Goal: Complete application form

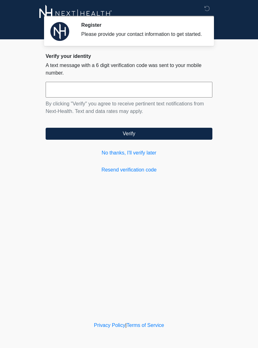
click at [179, 92] on input "text" at bounding box center [129, 90] width 167 height 16
type input "******"
click at [169, 140] on button "Verify" at bounding box center [129, 134] width 167 height 12
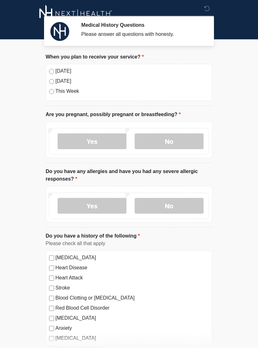
click at [170, 141] on label "No" at bounding box center [169, 141] width 69 height 16
click at [189, 206] on label "No" at bounding box center [169, 206] width 69 height 16
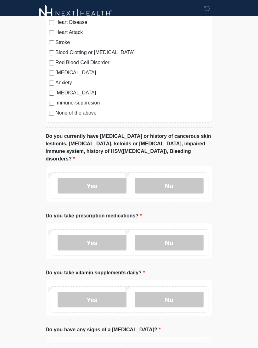
scroll to position [257, 0]
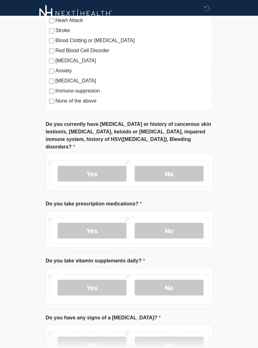
click at [196, 166] on label "No" at bounding box center [169, 174] width 69 height 16
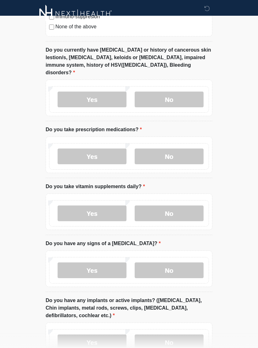
scroll to position [334, 0]
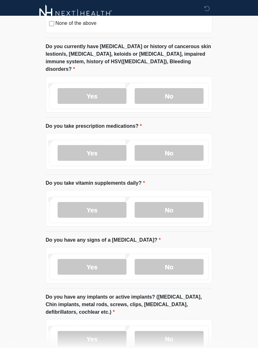
click at [110, 145] on label "Yes" at bounding box center [92, 153] width 69 height 16
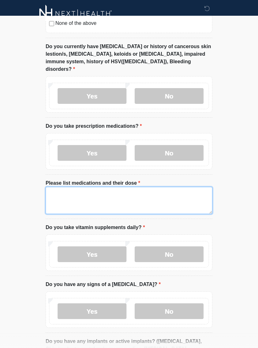
click at [121, 192] on textarea "Please list medications and their dose" at bounding box center [129, 200] width 167 height 27
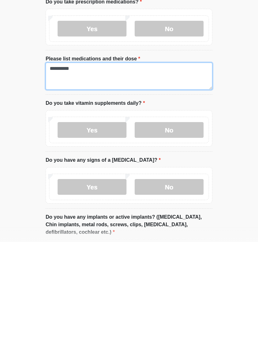
type textarea "**********"
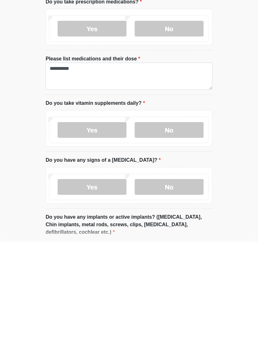
click at [97, 228] on label "Yes" at bounding box center [92, 236] width 69 height 16
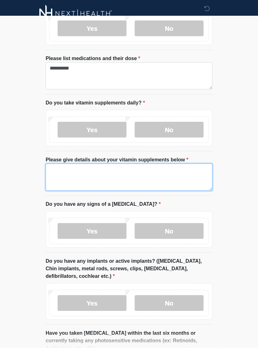
click at [124, 163] on textarea "Please give details about your vitamin supplements below" at bounding box center [129, 176] width 167 height 27
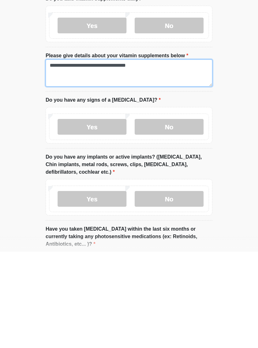
type textarea "**********"
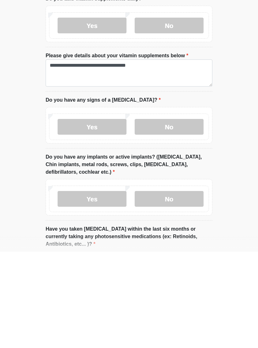
click at [176, 215] on label "No" at bounding box center [169, 223] width 69 height 16
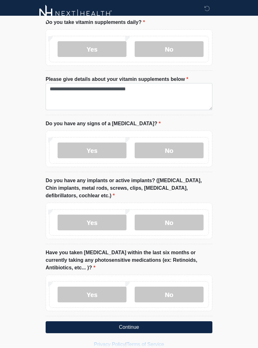
click at [194, 214] on label "No" at bounding box center [169, 222] width 69 height 16
click at [104, 216] on label "Yes" at bounding box center [92, 222] width 69 height 16
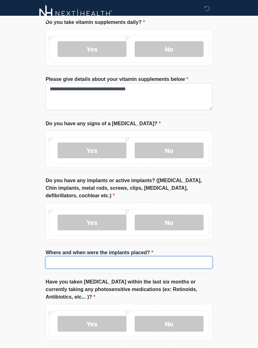
click at [131, 256] on input "Where and when were the implants placed?" at bounding box center [129, 262] width 167 height 12
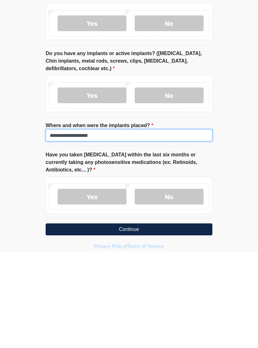
type input "**********"
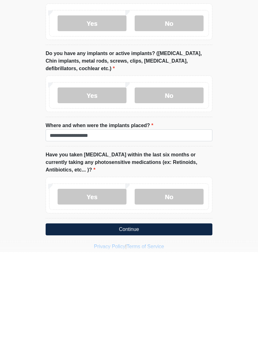
click at [193, 285] on label "No" at bounding box center [169, 293] width 69 height 16
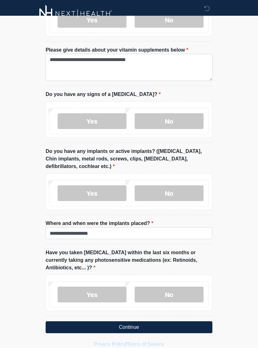
click at [168, 321] on button "Continue" at bounding box center [129, 327] width 167 height 12
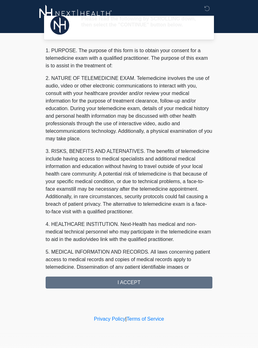
scroll to position [0, 0]
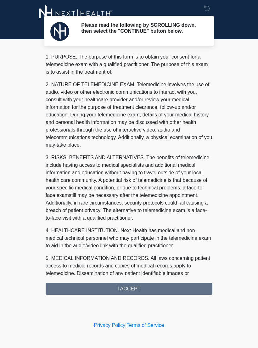
click at [179, 291] on div "1. PURPOSE. The purpose of this form is to obtain your consent for a telemedici…" at bounding box center [129, 173] width 167 height 241
click at [146, 294] on div "1. PURPOSE. The purpose of this form is to obtain your consent for a telemedici…" at bounding box center [129, 173] width 167 height 241
click at [161, 289] on div "1. PURPOSE. The purpose of this form is to obtain your consent for a telemedici…" at bounding box center [129, 173] width 167 height 241
click at [137, 290] on div "1. PURPOSE. The purpose of this form is to obtain your consent for a telemedici…" at bounding box center [129, 173] width 167 height 241
click at [152, 91] on p "2. NATURE OF TELEMEDICINE EXAM. Telemedicine involves the use of audio, video o…" at bounding box center [129, 115] width 167 height 68
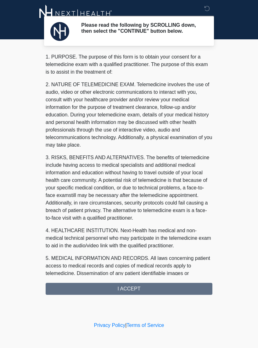
click at [144, 286] on div "1. PURPOSE. The purpose of this form is to obtain your consent for a telemedici…" at bounding box center [129, 173] width 167 height 241
click at [128, 278] on div "1. PURPOSE. The purpose of this form is to obtain your consent for a telemedici…" at bounding box center [129, 173] width 167 height 241
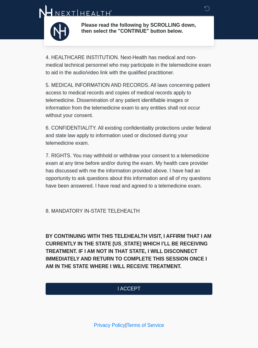
click at [134, 291] on button "I ACCEPT" at bounding box center [129, 289] width 167 height 12
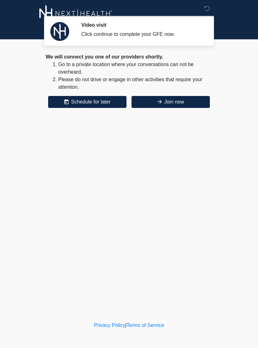
click at [188, 103] on button "Join now" at bounding box center [170, 102] width 78 height 12
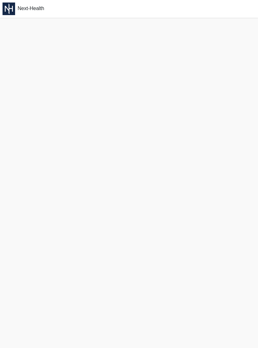
scroll to position [2, 0]
